Goal: Information Seeking & Learning: Learn about a topic

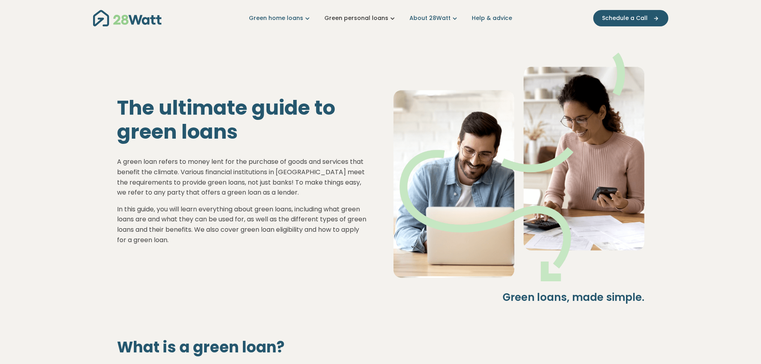
click at [393, 21] on icon "Main navigation" at bounding box center [392, 18] width 8 height 8
click at [275, 35] on div "Green home loans Get started Learn more Use case Products Green personal loans …" at bounding box center [380, 18] width 575 height 36
click at [444, 18] on link "About 28Watt" at bounding box center [434, 18] width 50 height 8
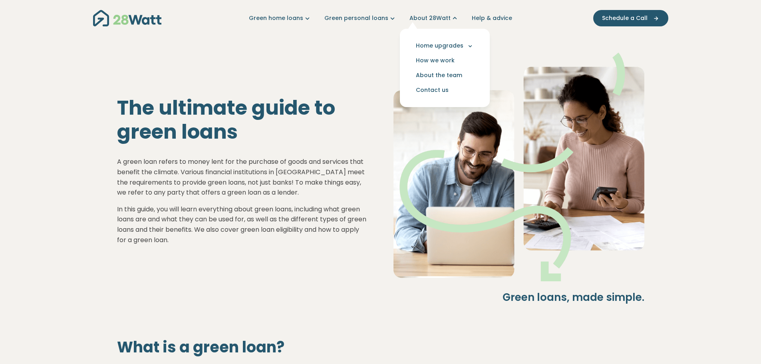
click at [214, 80] on div "The ultimate guide to green loans A green loan refers to money lent for the pur…" at bounding box center [380, 177] width 553 height 274
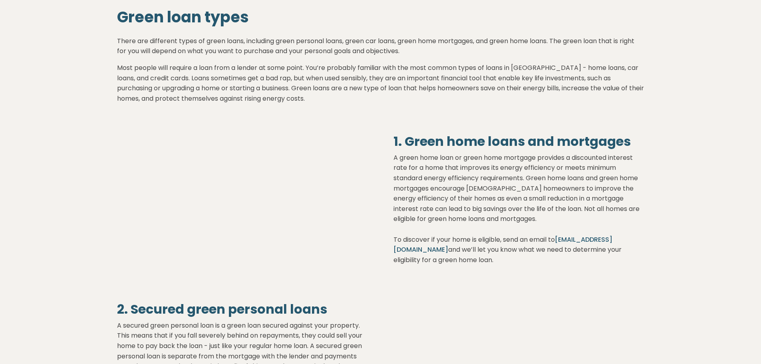
scroll to position [838, 0]
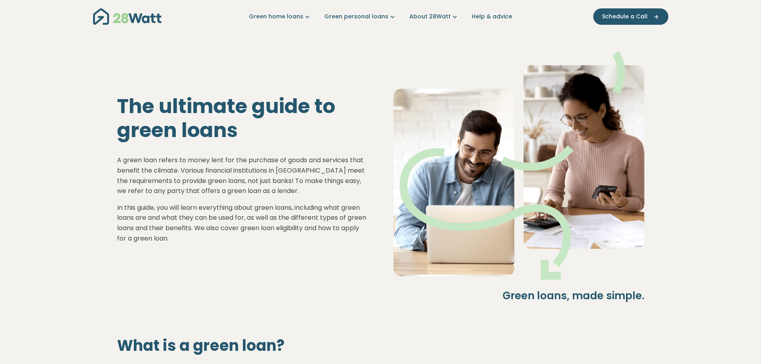
scroll to position [0, 0]
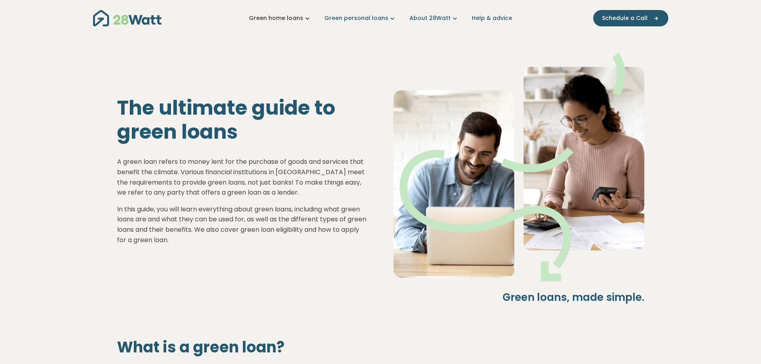
click at [307, 16] on icon "Main navigation" at bounding box center [307, 18] width 8 height 8
drag, startPoint x: 63, startPoint y: 188, endPoint x: 57, endPoint y: 186, distance: 5.9
